Goal: Go to known website: Access a specific website the user already knows

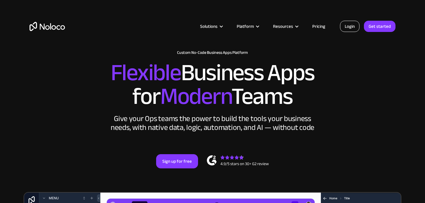
click at [348, 27] on link "Login" at bounding box center [349, 26] width 19 height 11
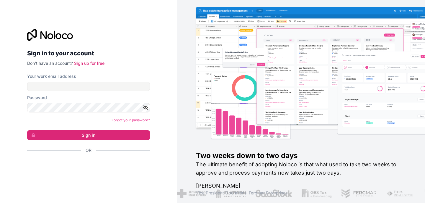
click at [81, 170] on div "Sign in with Google. Opens in new tab" at bounding box center [86, 165] width 118 height 13
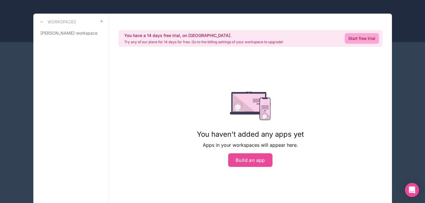
scroll to position [25, 0]
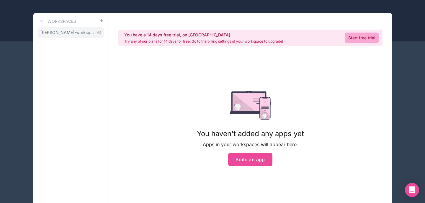
click at [80, 30] on span "isaac-smith-workspace" at bounding box center [67, 33] width 54 height 6
click at [42, 20] on icon at bounding box center [41, 21] width 5 height 5
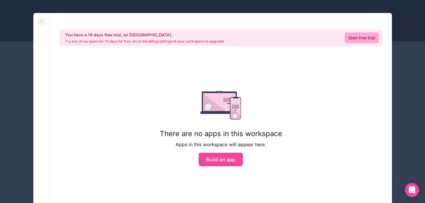
click at [42, 20] on icon at bounding box center [41, 21] width 5 height 5
